Goal: Task Accomplishment & Management: Manage account settings

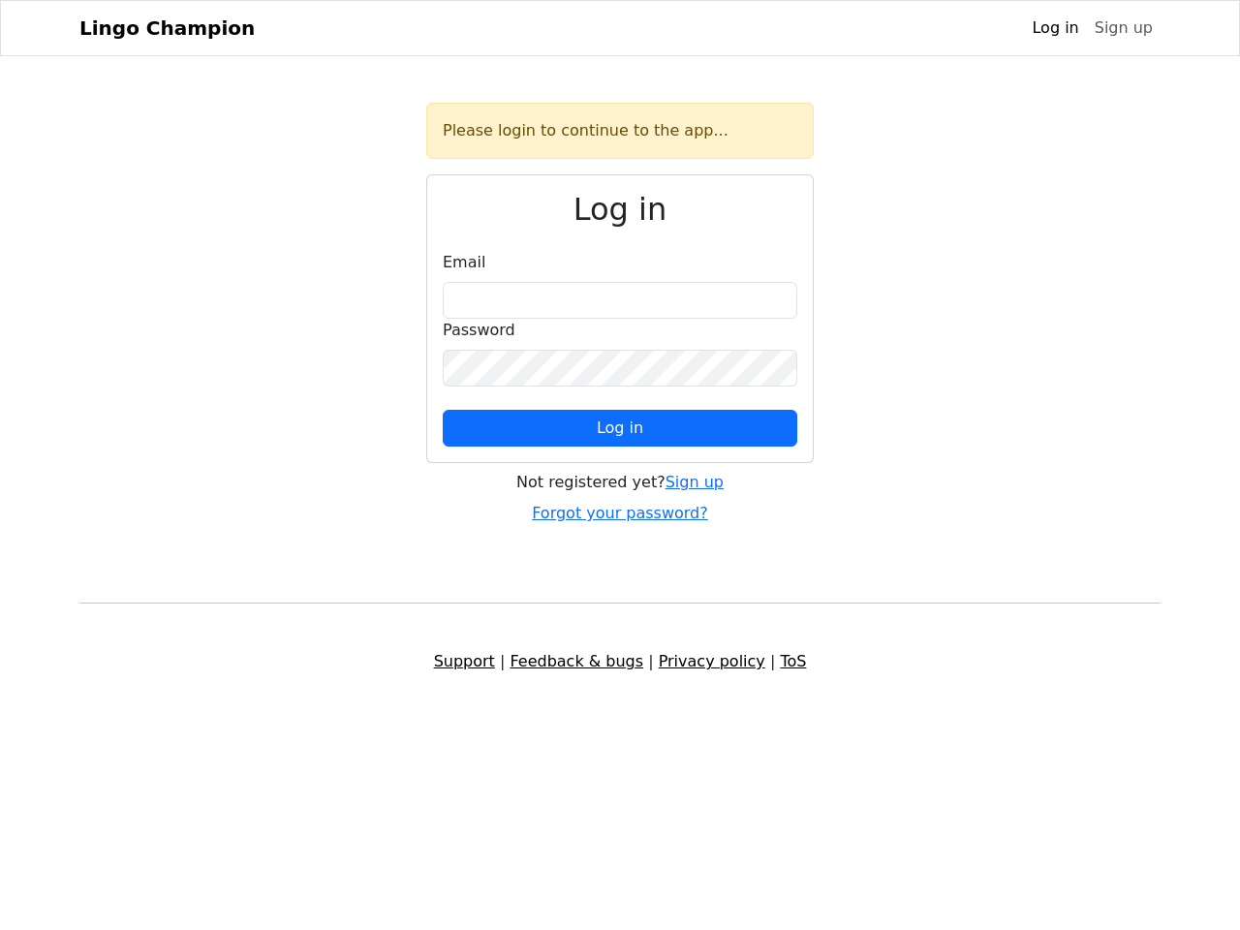
click at [620, 428] on span "Log in" at bounding box center [620, 427] width 46 height 18
